Goal: Task Accomplishment & Management: Manage account settings

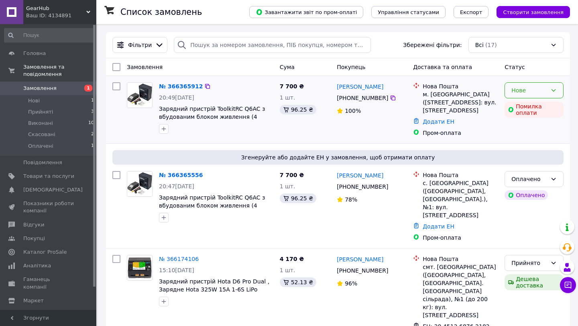
click at [537, 90] on div "Нове" at bounding box center [529, 90] width 36 height 9
click at [528, 131] on li "Скасовано" at bounding box center [534, 136] width 58 height 14
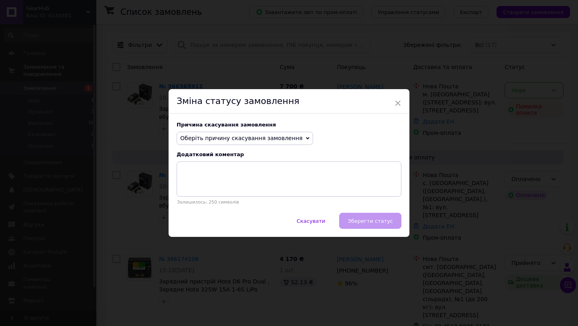
click at [262, 132] on span "Оберіть причину скасування замовлення" at bounding box center [245, 139] width 136 height 14
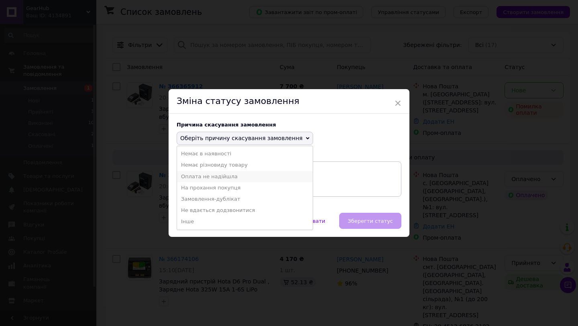
click at [244, 176] on li "Оплата не надійшла" at bounding box center [245, 176] width 136 height 11
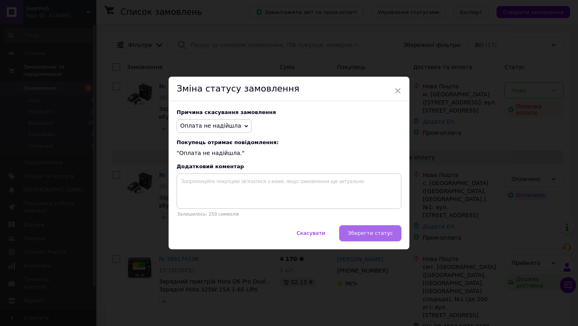
click at [365, 231] on span "Зберегти статус" at bounding box center [369, 233] width 45 height 6
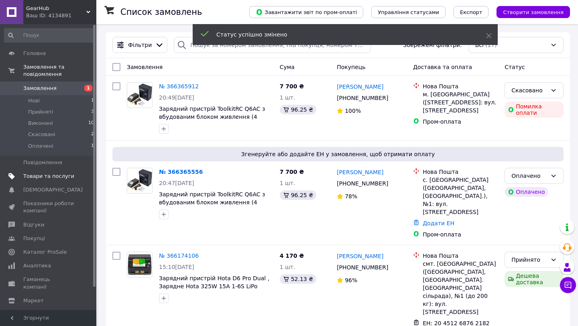
click at [71, 180] on link "Товари та послуги" at bounding box center [49, 176] width 99 height 14
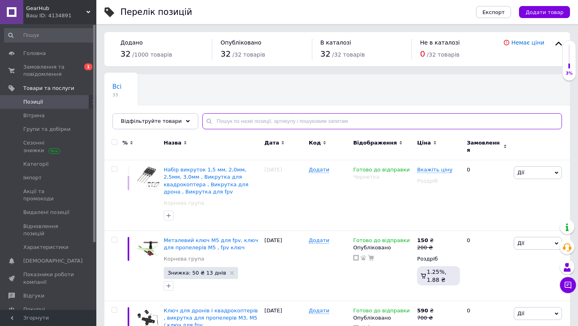
click at [213, 120] on input "text" at bounding box center [381, 121] width 359 height 16
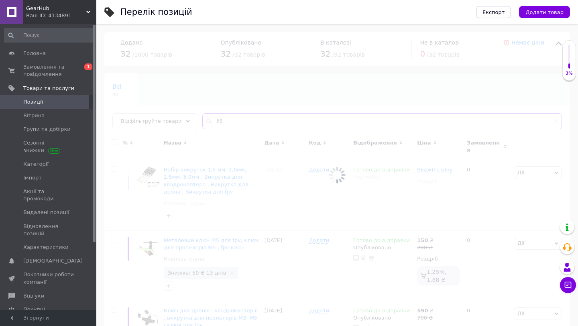
type input "[PERSON_NAME]"
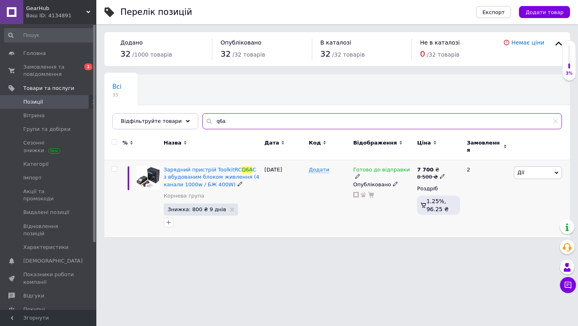
type input "q6a"
click at [360, 174] on icon at bounding box center [357, 176] width 5 height 5
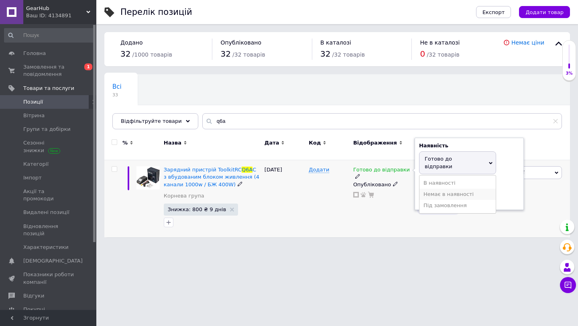
click at [425, 189] on li "Немає в наявності" at bounding box center [457, 194] width 76 height 11
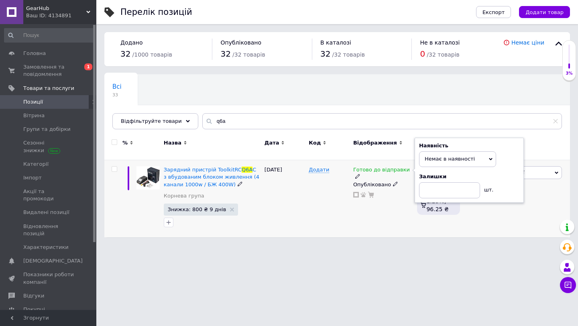
click at [392, 199] on div "Готово до відправки Наявність Немає в наявності В наявності Під замовлення Гото…" at bounding box center [383, 198] width 64 height 77
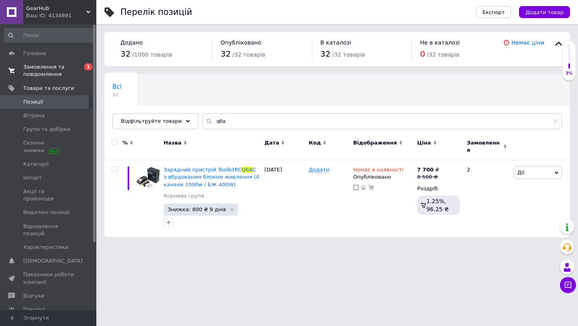
click at [46, 65] on span "Замовлення та повідомлення" at bounding box center [48, 70] width 51 height 14
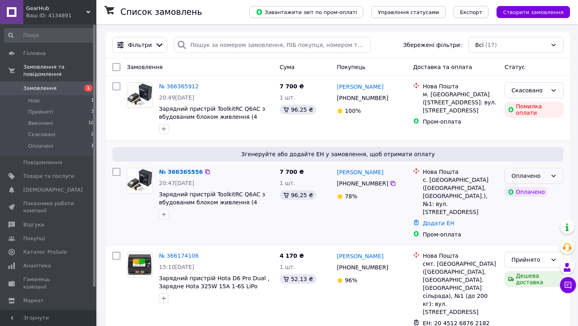
click at [522, 180] on div "Оплачено" at bounding box center [529, 175] width 36 height 9
click at [521, 189] on li "Прийнято" at bounding box center [534, 193] width 58 height 14
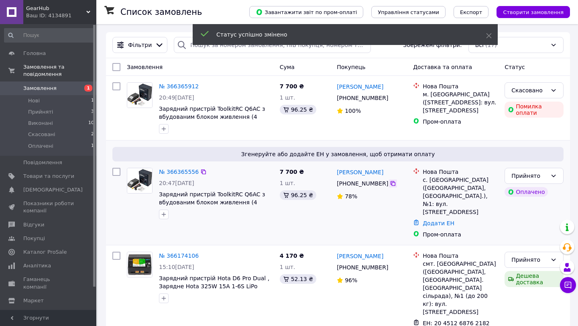
click at [390, 184] on icon at bounding box center [392, 183] width 5 height 5
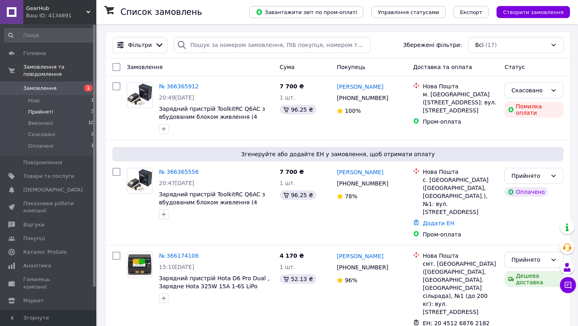
click at [71, 113] on li "Прийняті 3" at bounding box center [49, 111] width 99 height 11
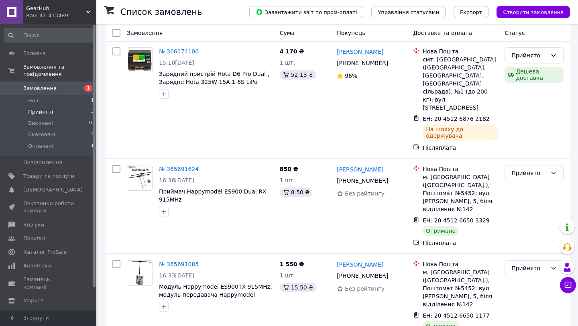
scroll to position [166, 0]
click at [521, 168] on div "Прийнято" at bounding box center [529, 172] width 36 height 9
click at [520, 172] on li "Виконано" at bounding box center [534, 175] width 58 height 14
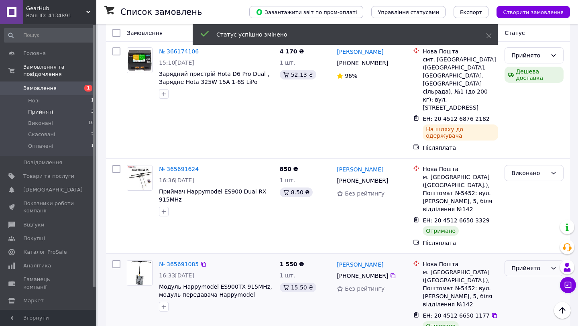
click at [518, 264] on div "Прийнято" at bounding box center [529, 268] width 36 height 9
click at [517, 262] on li "Виконано" at bounding box center [534, 263] width 58 height 14
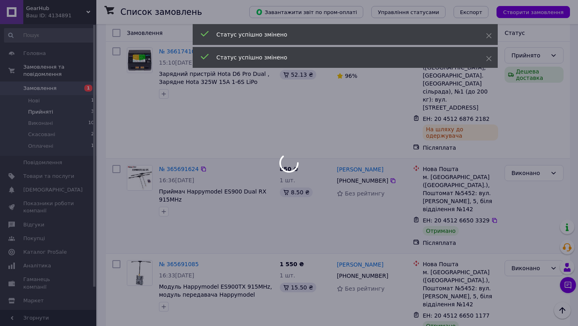
scroll to position [0, 0]
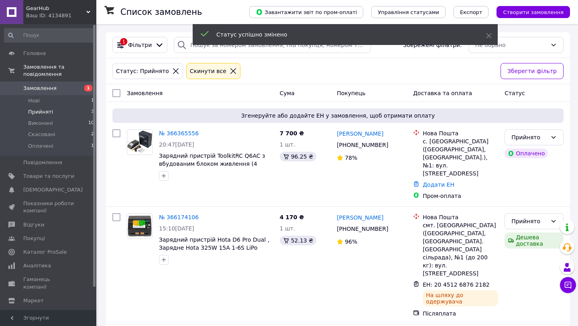
click at [63, 92] on link "Замовлення 1" at bounding box center [49, 88] width 99 height 14
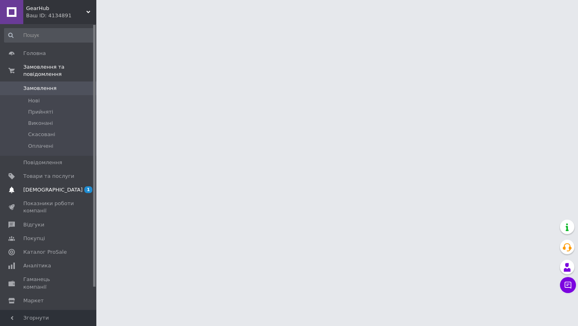
click at [76, 187] on span "1 0" at bounding box center [85, 189] width 22 height 7
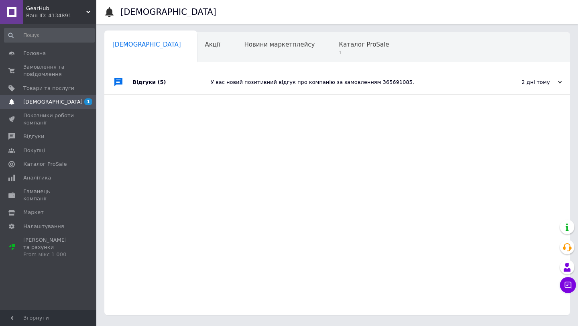
click at [227, 87] on div "У вас новий позитивний відгук про компанію за замовленням 365691085." at bounding box center [346, 82] width 271 height 24
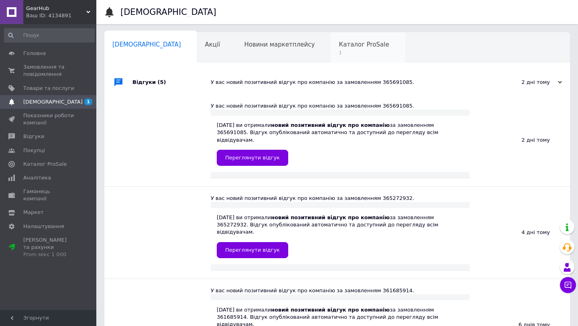
click at [331, 59] on div "Каталог ProSale 1" at bounding box center [368, 47] width 74 height 30
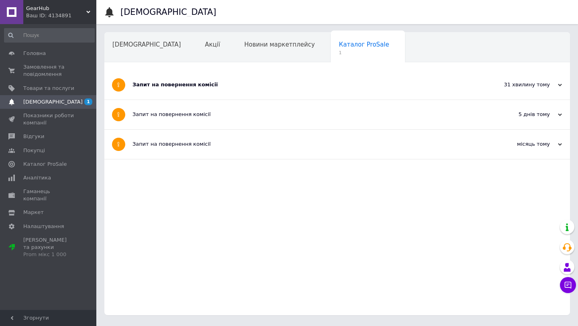
click at [283, 69] on div "Сповіщення Акції Новини маркетплейсу Каталог ProSale 1 Навчання та заходи Ok Ві…" at bounding box center [336, 173] width 465 height 283
click at [274, 71] on div "Запит на повернення комісії" at bounding box center [306, 84] width 349 height 29
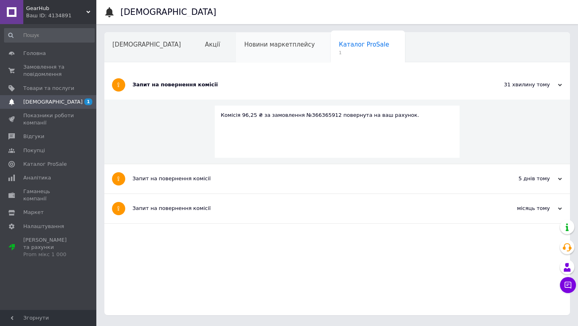
click at [270, 62] on div "Сповіщення Акції Новини маркетплейсу Каталог ProSale 1 Навчання та заходи Ok Ві…" at bounding box center [336, 173] width 465 height 283
click at [264, 54] on div "Новини маркетплейсу" at bounding box center [283, 47] width 95 height 30
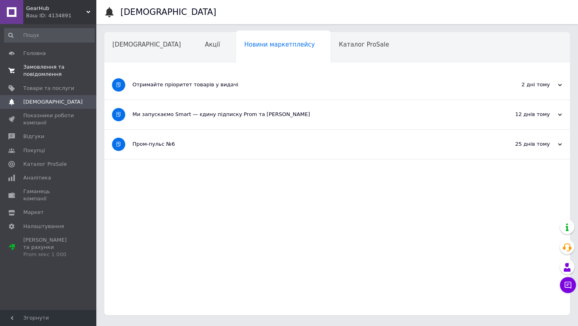
click at [49, 73] on span "Замовлення та повідомлення" at bounding box center [48, 70] width 51 height 14
